Goal: Task Accomplishment & Management: Complete application form

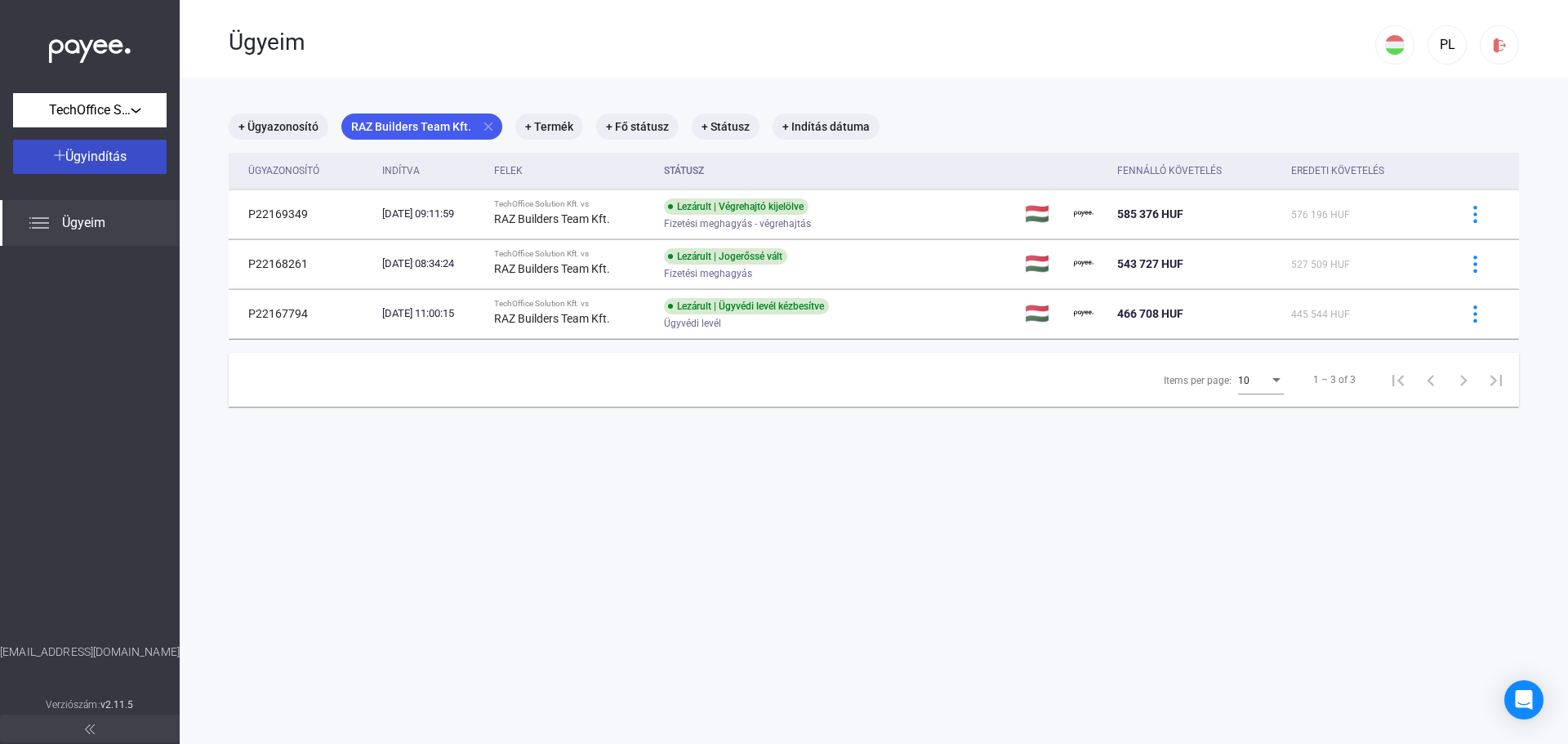
click at [101, 157] on span "Ügyindítás" at bounding box center [96, 156] width 61 height 16
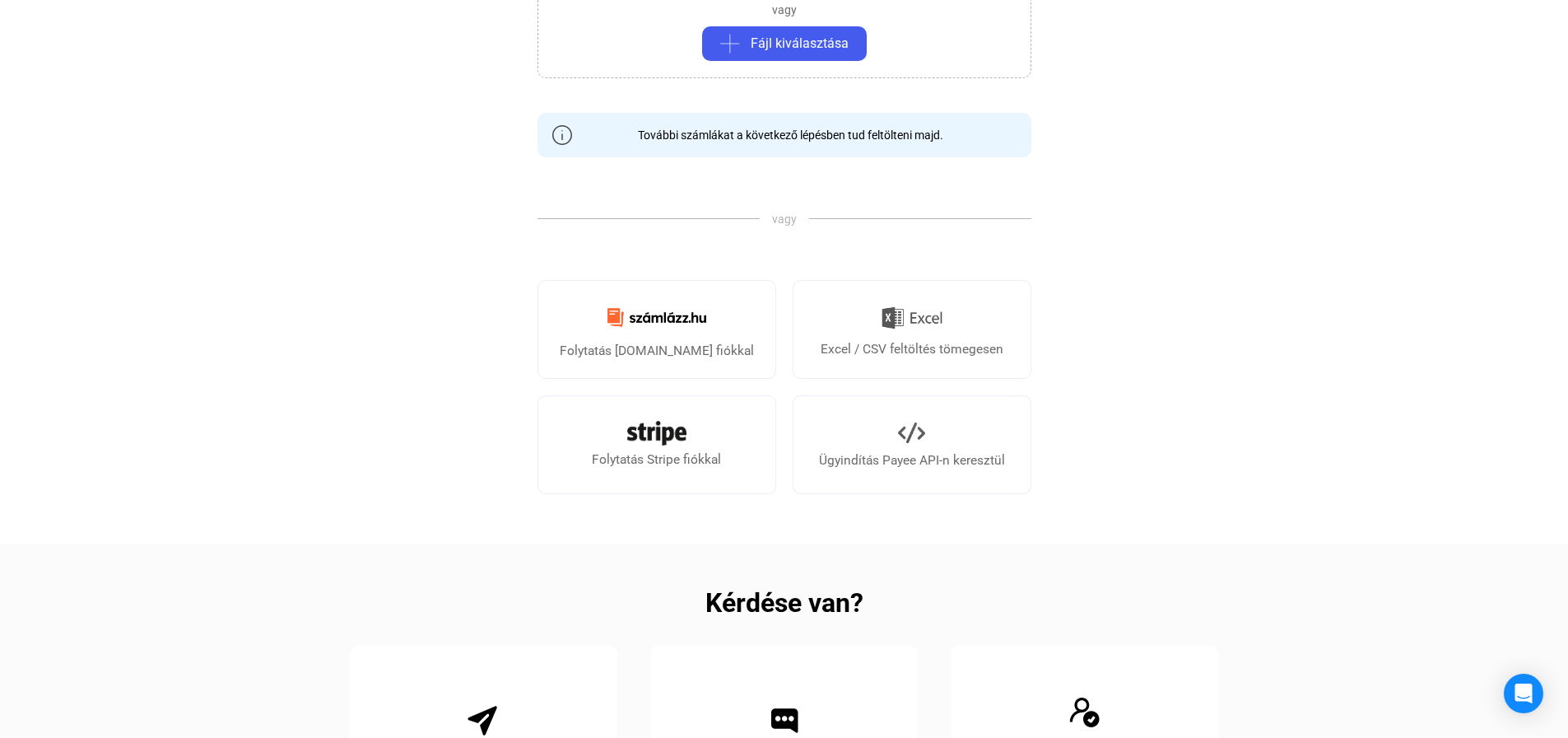
scroll to position [412, 0]
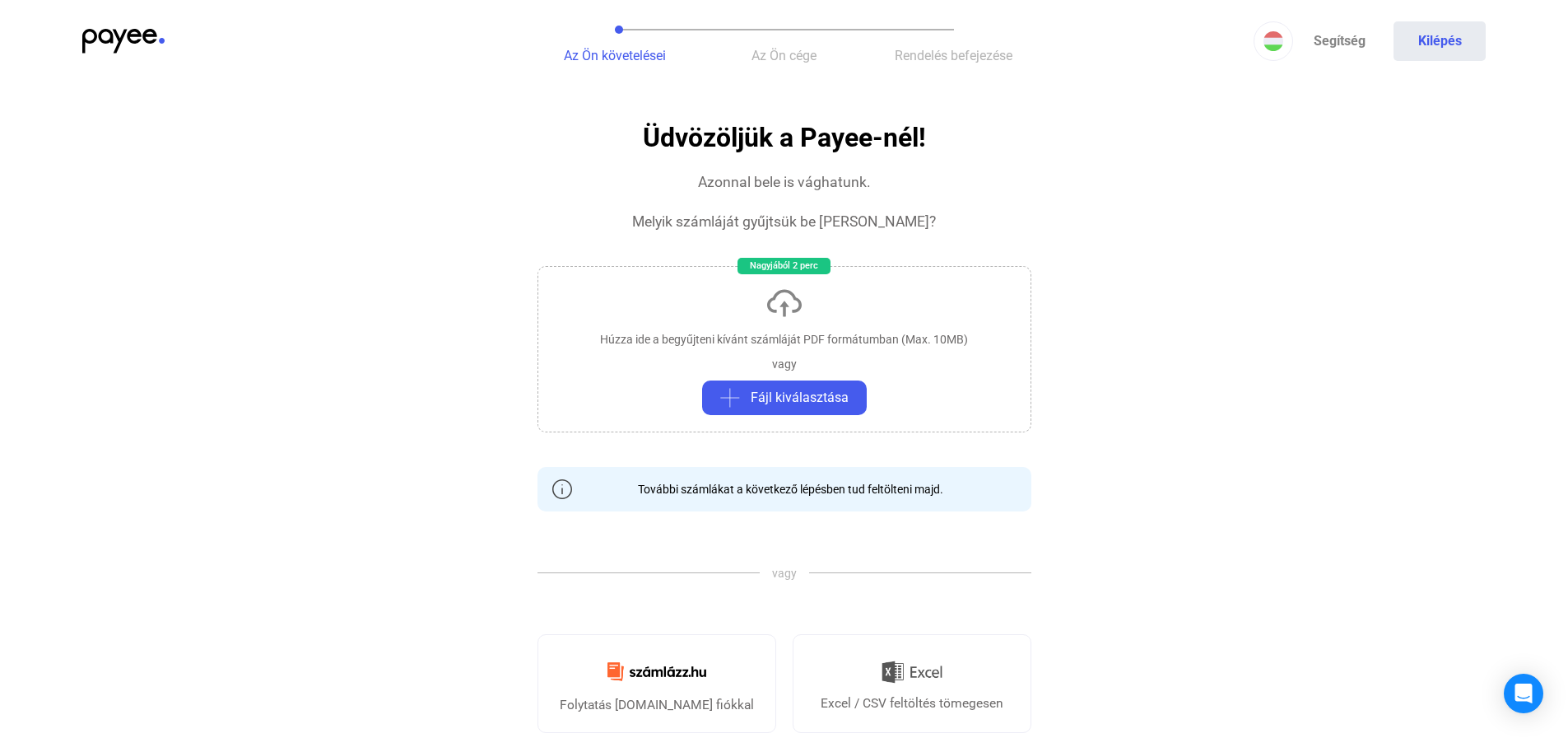
click at [120, 25] on div "Az Ön követelései Az Ön cége Rendelés befejezése Segítség Kilépés" at bounding box center [784, 41] width 1568 height 83
click at [128, 41] on img at bounding box center [124, 41] width 83 height 25
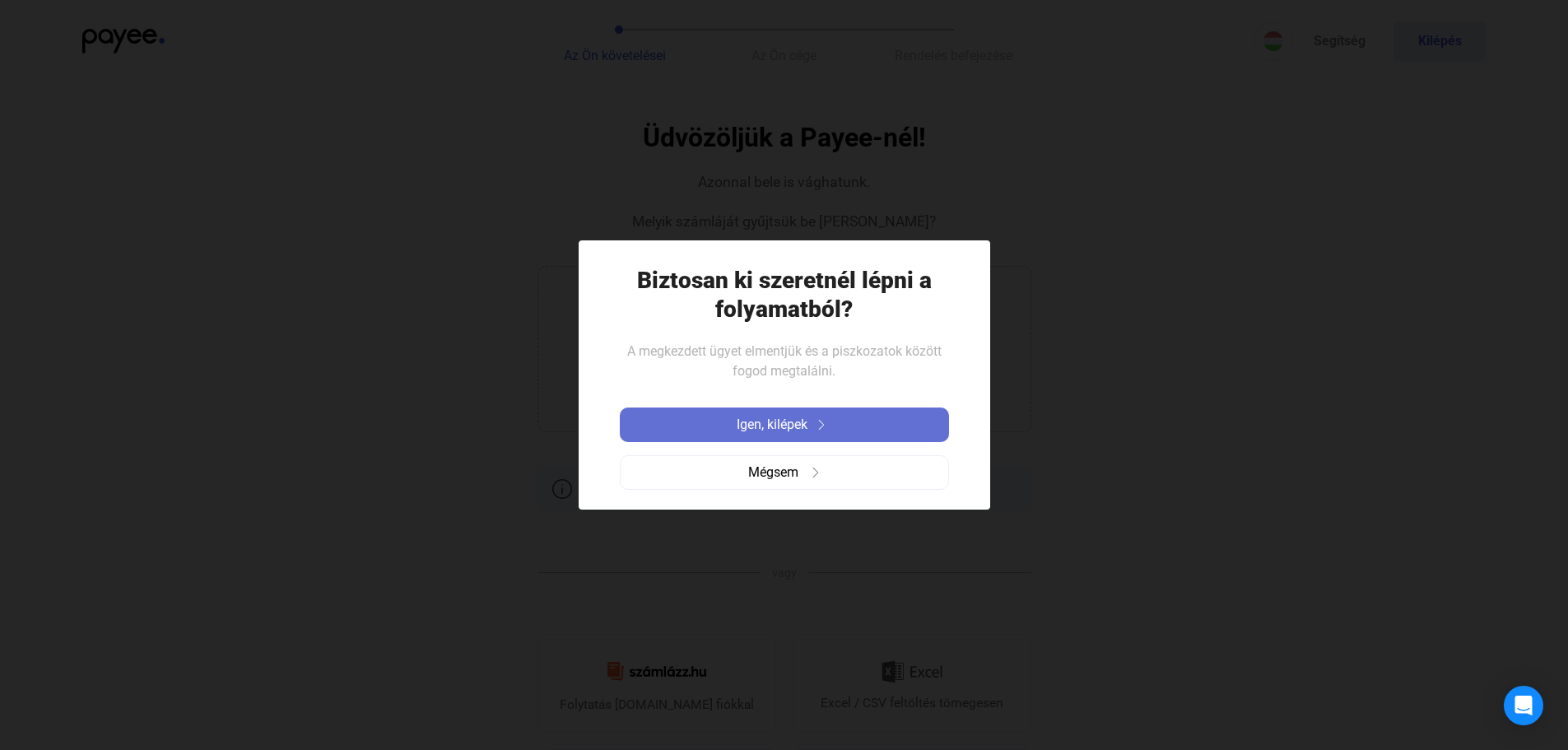
click at [804, 421] on span "Igen, kilépek" at bounding box center [772, 424] width 71 height 20
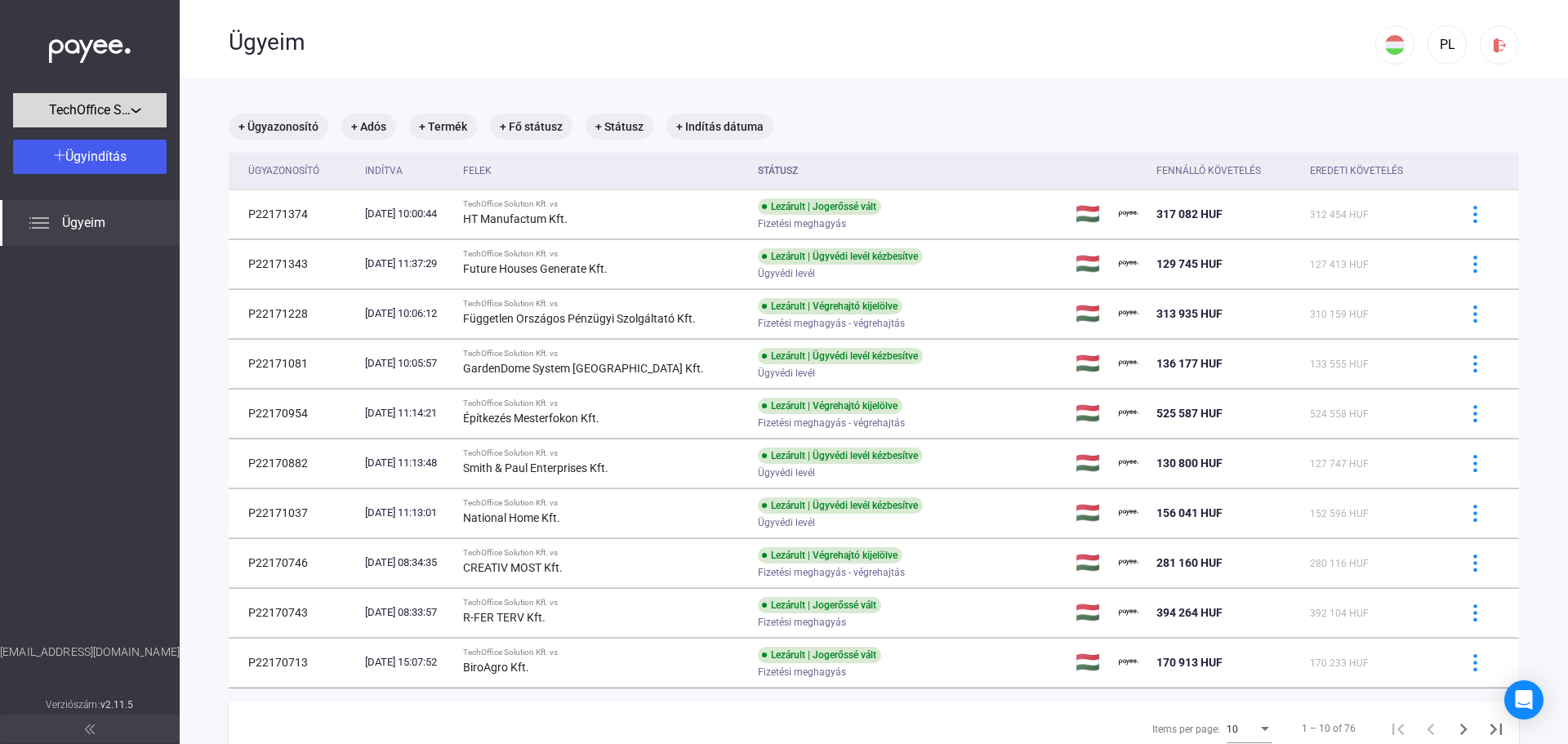
click at [115, 103] on span "TechOffice Solution Kft." at bounding box center [89, 110] width 82 height 19
click at [115, 103] on div at bounding box center [784, 372] width 1568 height 744
